Goal: Find contact information: Find contact information

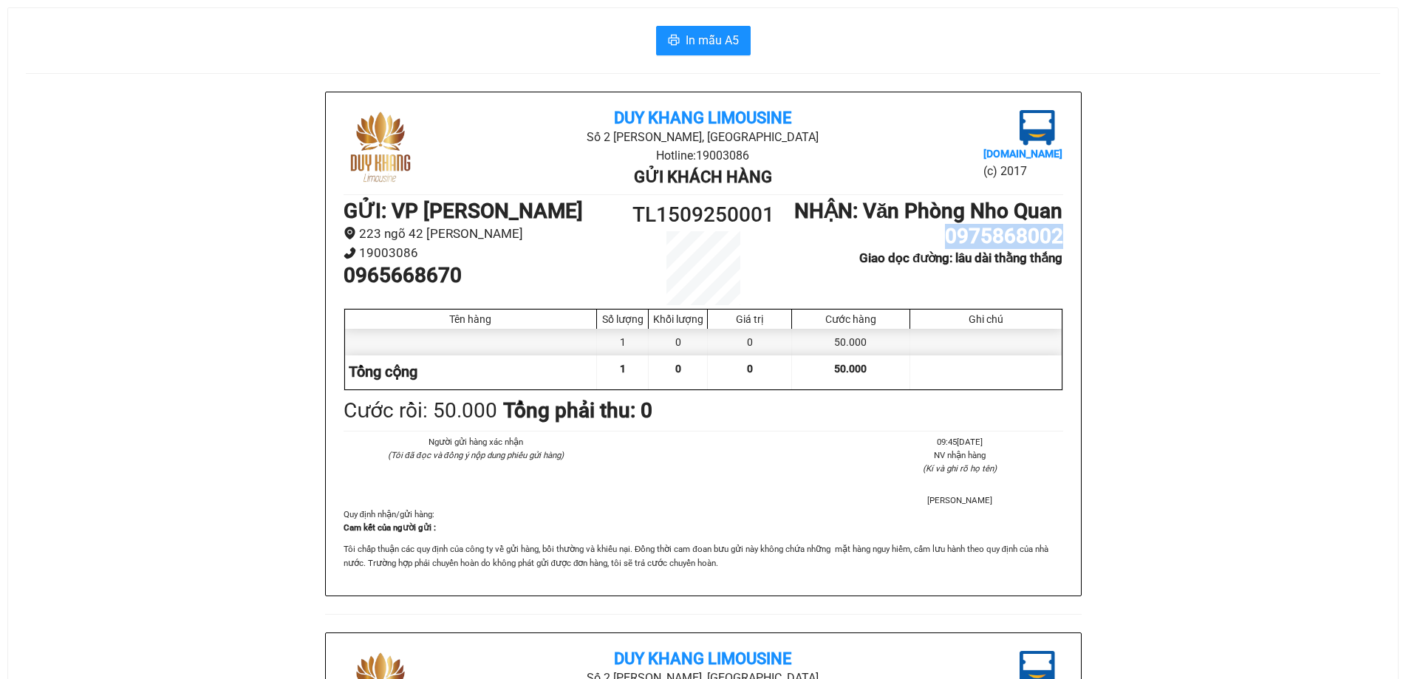
drag, startPoint x: 1062, startPoint y: 265, endPoint x: 949, endPoint y: 262, distance: 113.1
click at [949, 249] on h1 "0975868002" at bounding box center [928, 236] width 270 height 25
copy h1 "0975868002"
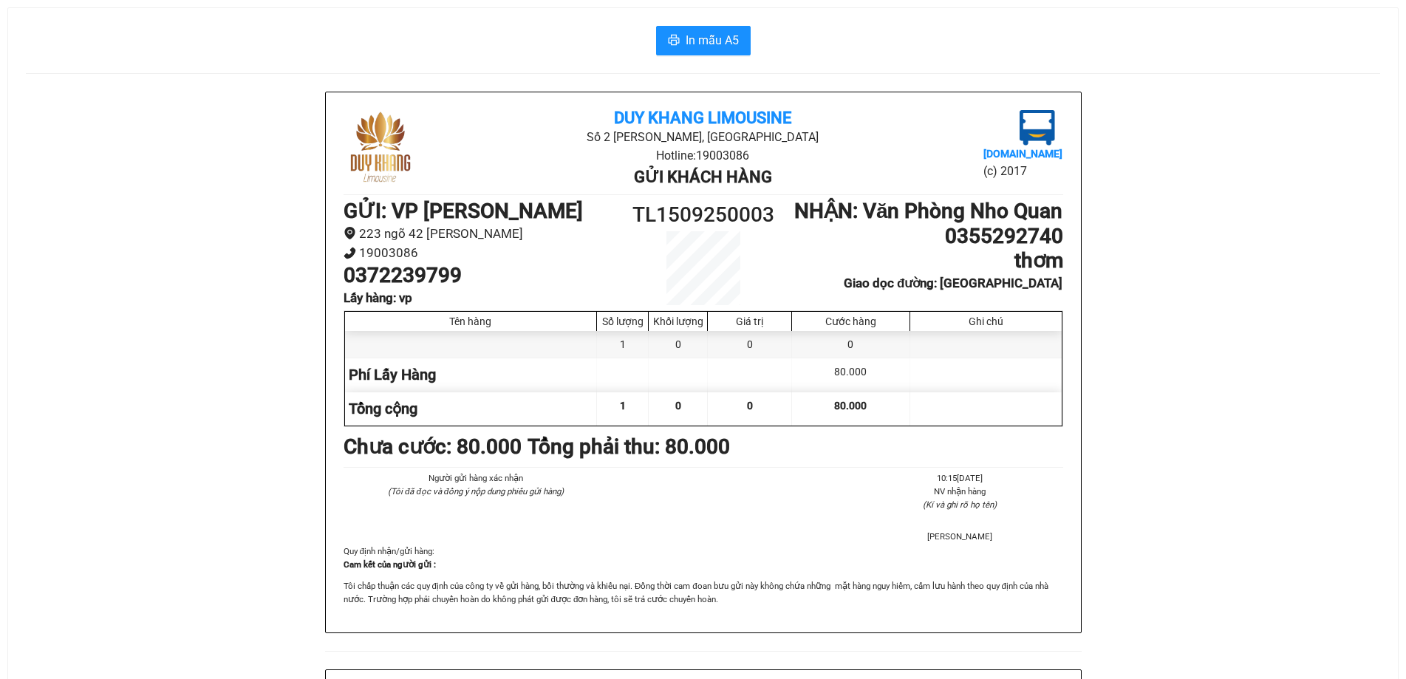
drag, startPoint x: 888, startPoint y: 265, endPoint x: 1254, endPoint y: 288, distance: 366.6
click at [1254, 288] on div "Duy Khang Limousine Số 2 [GEOGRAPHIC_DATA], [GEOGRAPHIC_DATA] Hotline: 19003086…" at bounding box center [703, 670] width 1355 height 1156
drag, startPoint x: 1067, startPoint y: 267, endPoint x: 943, endPoint y: 271, distance: 124.2
click at [943, 271] on div "Duy Khang Limousine Số 2 [GEOGRAPHIC_DATA], [GEOGRAPHIC_DATA] Hotline: 19003086…" at bounding box center [703, 362] width 755 height 540
copy h1 "0355292740"
